Goal: Information Seeking & Learning: Find contact information

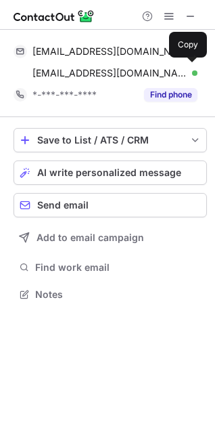
scroll to position [285, 215]
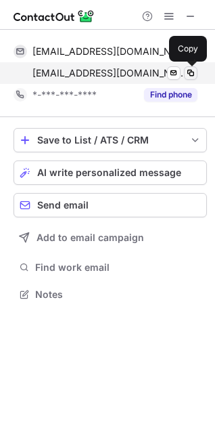
click at [189, 70] on span at bounding box center [190, 73] width 11 height 11
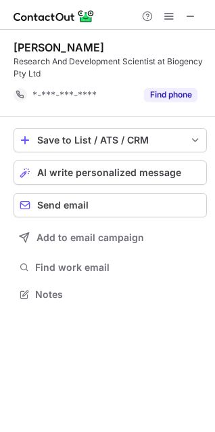
scroll to position [285, 215]
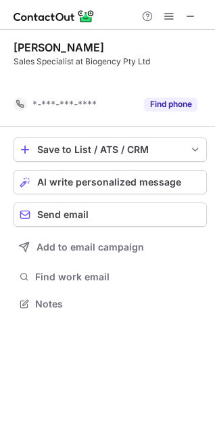
scroll to position [273, 215]
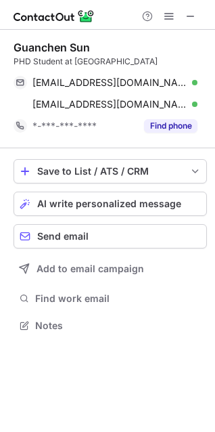
scroll to position [316, 215]
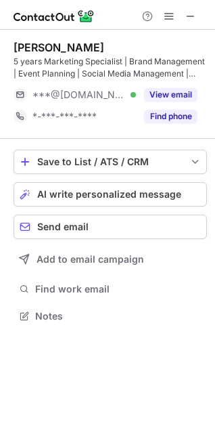
scroll to position [306, 215]
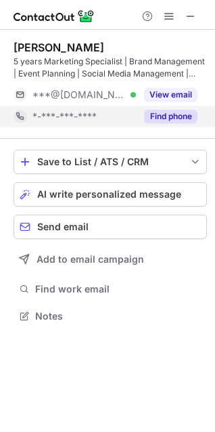
click at [164, 112] on button "Find phone" at bounding box center [170, 117] width 53 height 14
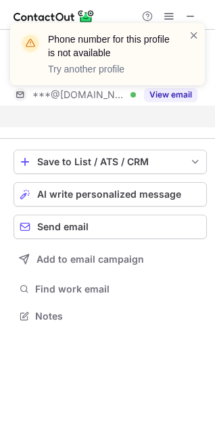
scroll to position [285, 215]
